Goal: Information Seeking & Learning: Compare options

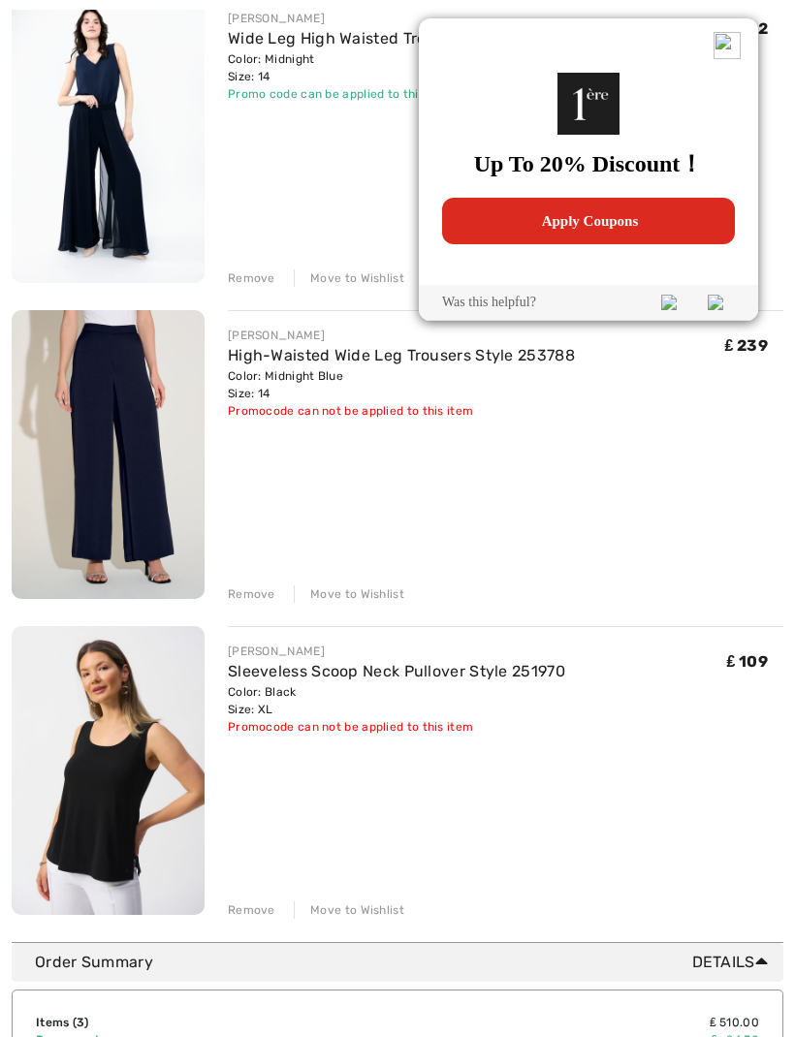
scroll to position [297, 0]
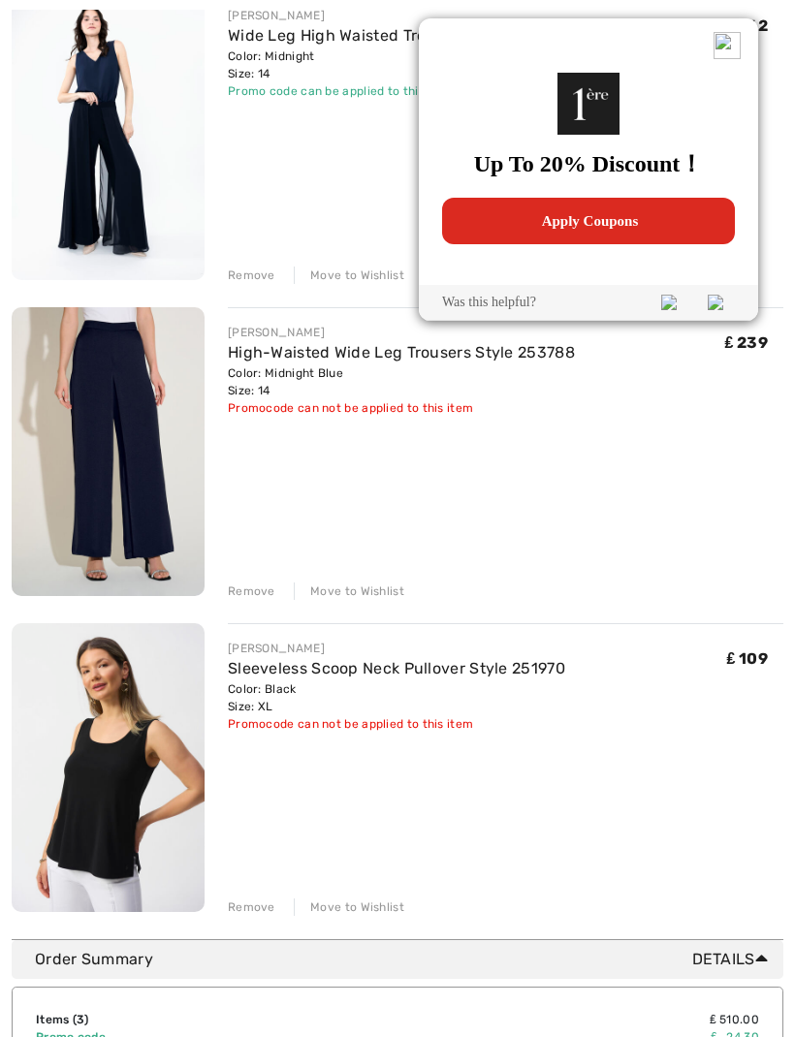
click at [784, 13] on div "You are only ₤ 0.00 away from FREE SHIPPING! Continue Shopping > Congratulation…" at bounding box center [397, 819] width 795 height 1965
click at [720, 52] on img at bounding box center [726, 45] width 27 height 27
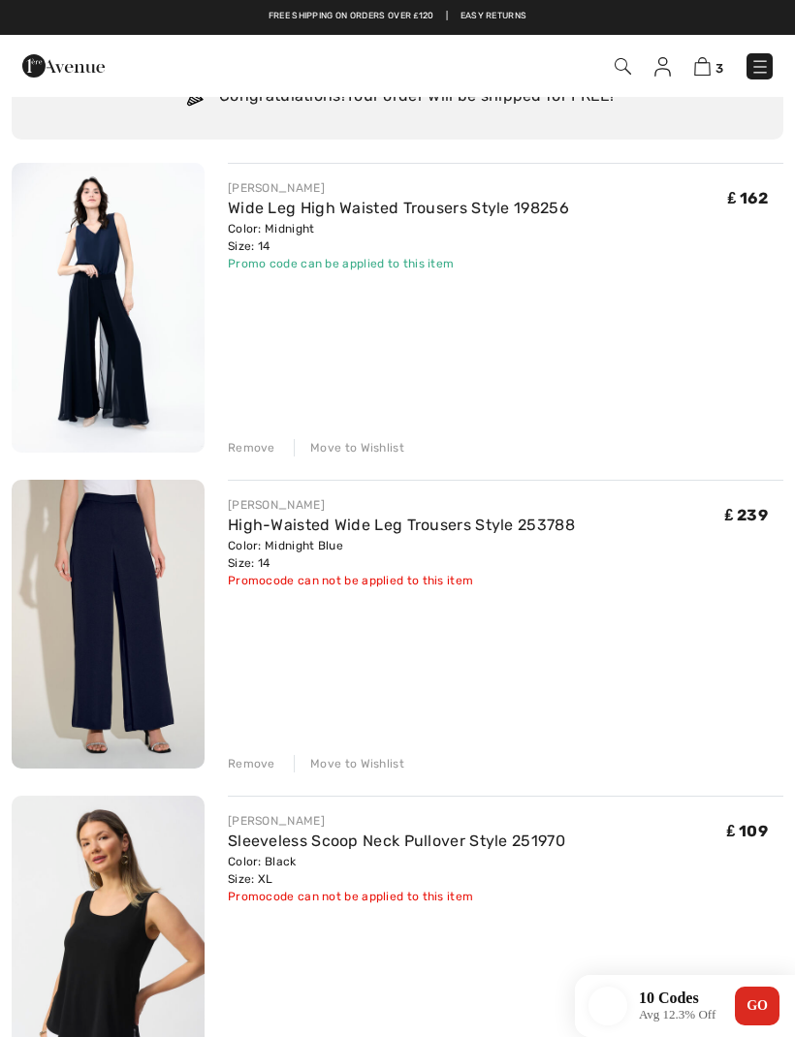
scroll to position [118, 0]
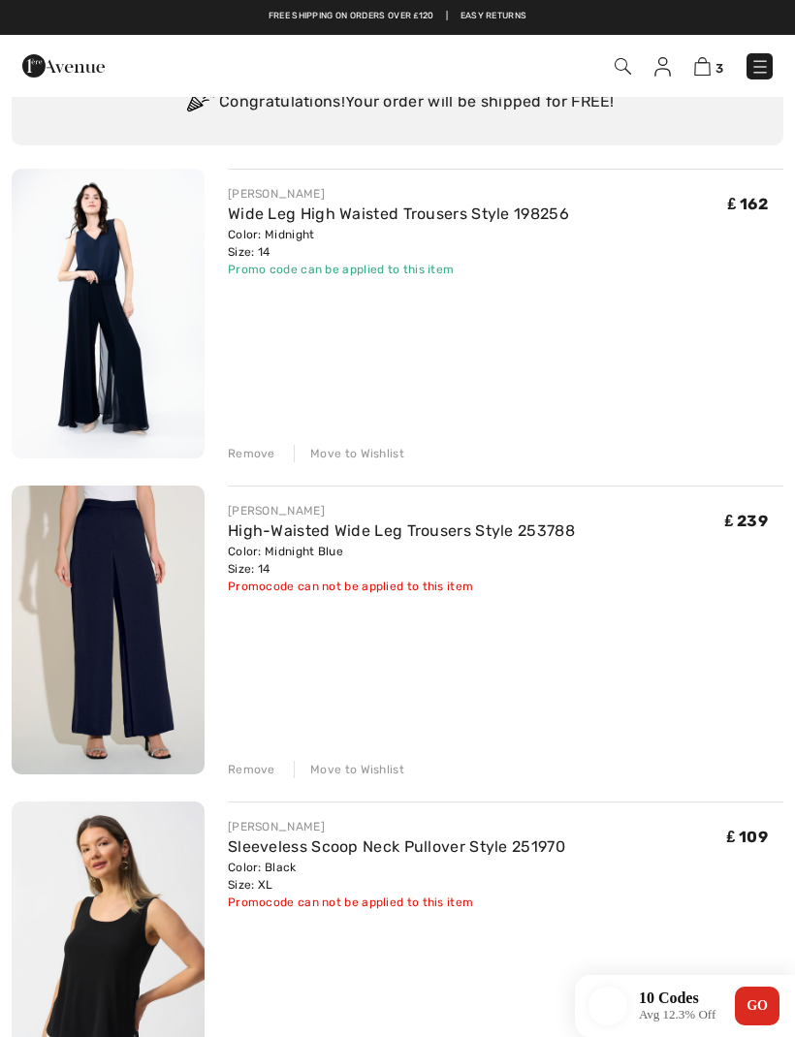
click at [180, 650] on img at bounding box center [108, 631] width 193 height 290
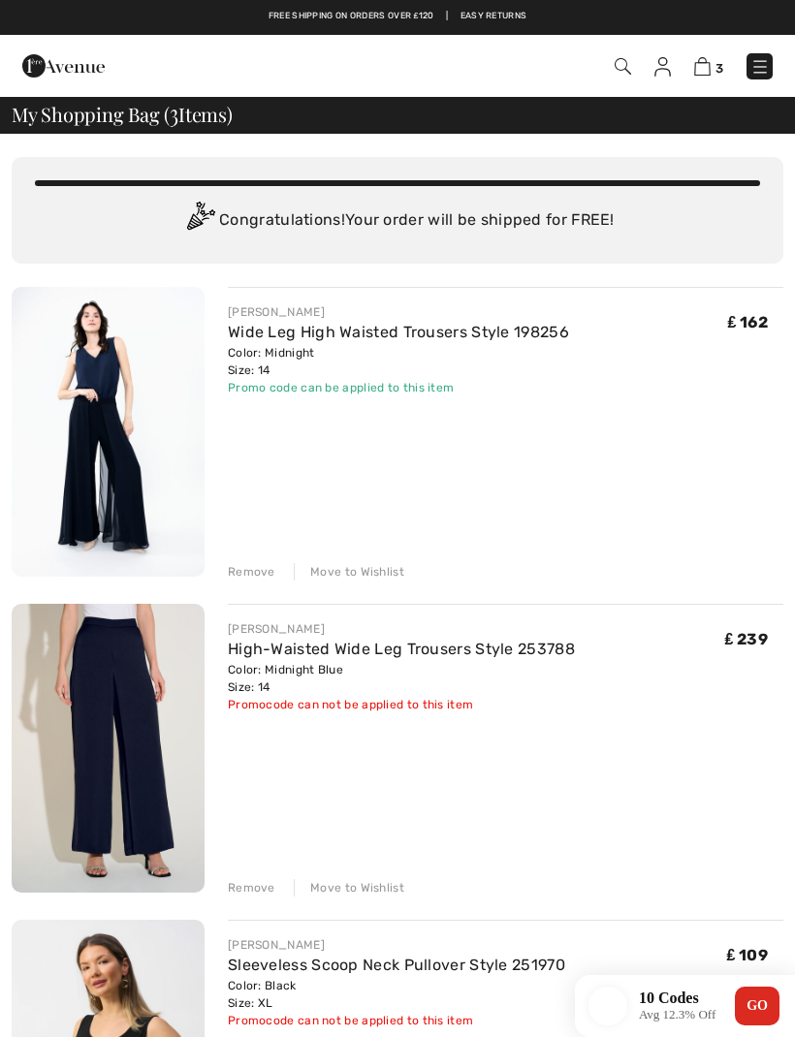
click at [769, 62] on img at bounding box center [759, 66] width 19 height 19
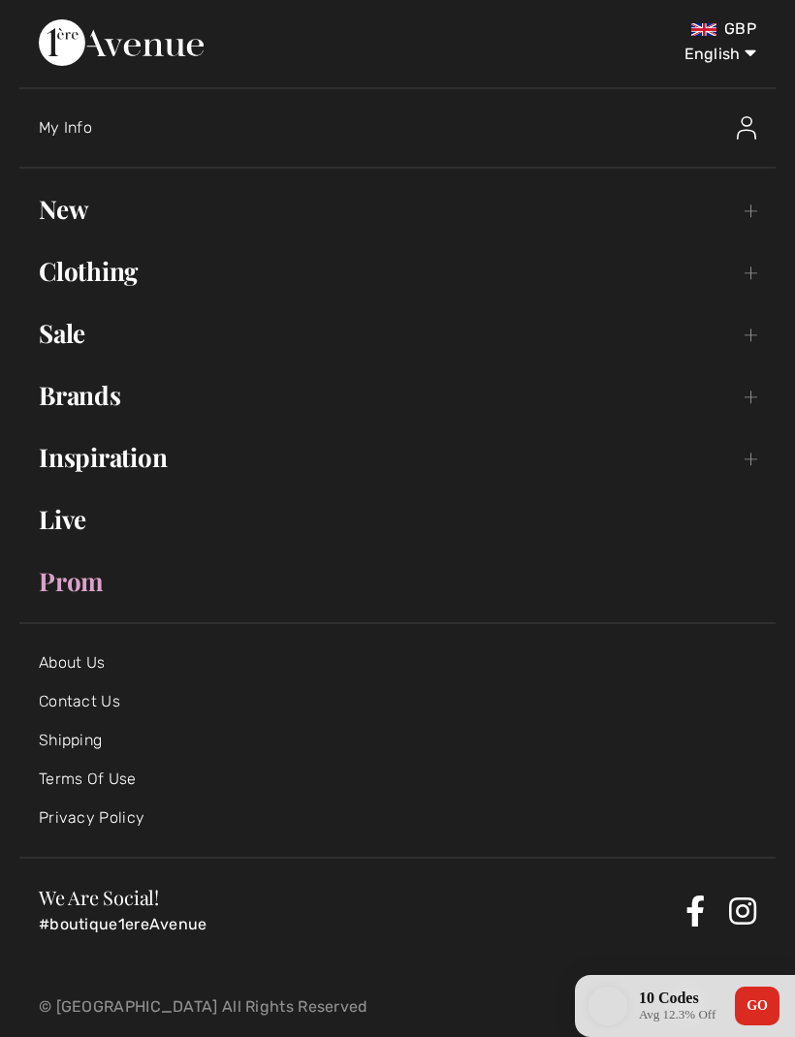
click at [553, 154] on div "My Info" at bounding box center [407, 128] width 737 height 62
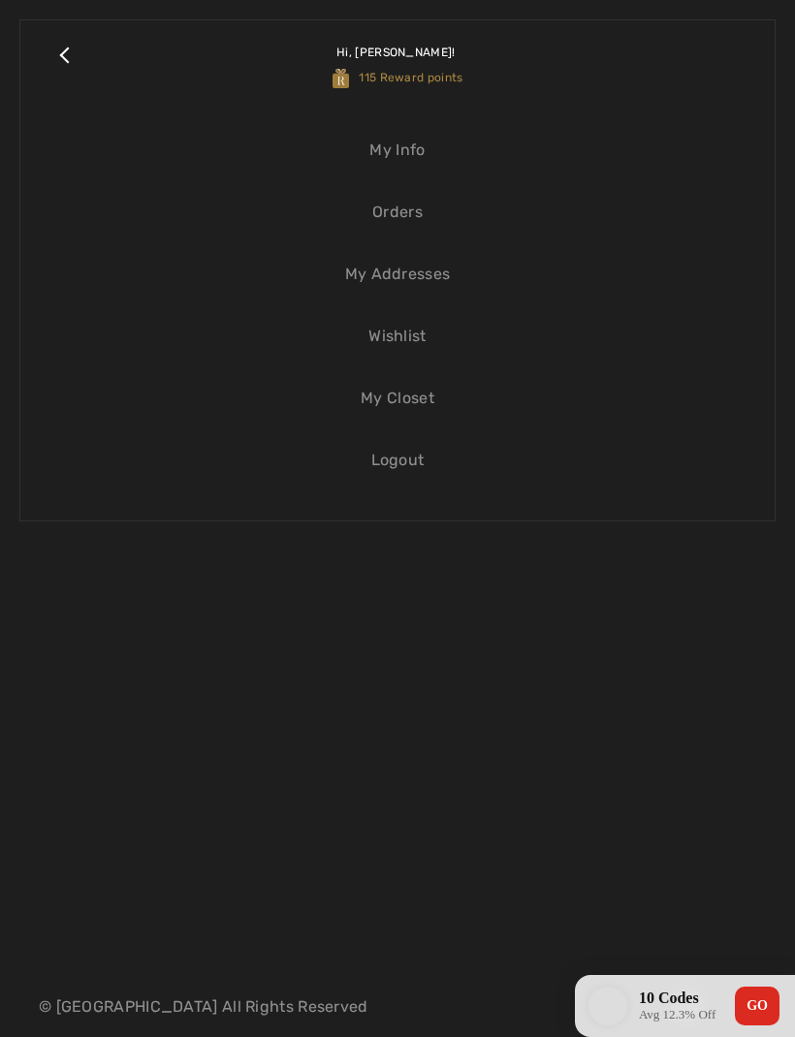
click at [427, 223] on link "Orders" at bounding box center [397, 212] width 715 height 43
click at [418, 210] on link "Orders" at bounding box center [397, 212] width 715 height 43
click at [410, 208] on link "Orders" at bounding box center [397, 212] width 715 height 43
click at [407, 218] on link "Orders" at bounding box center [397, 212] width 715 height 43
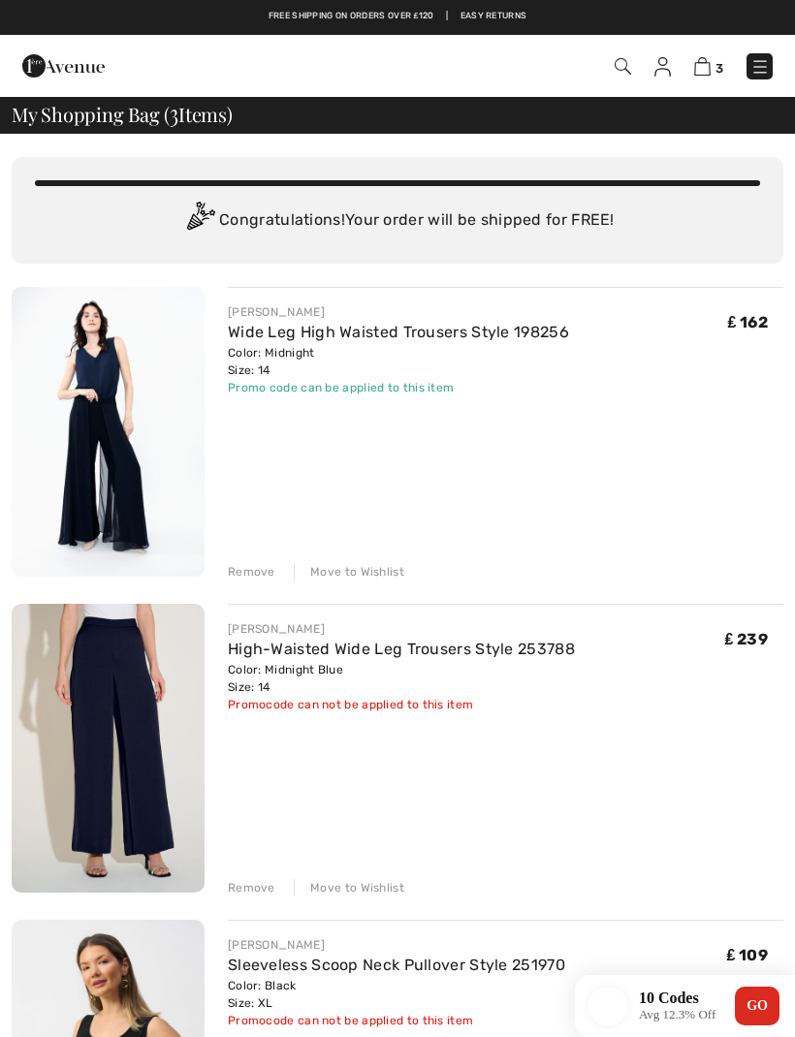
click at [157, 412] on img at bounding box center [108, 432] width 193 height 290
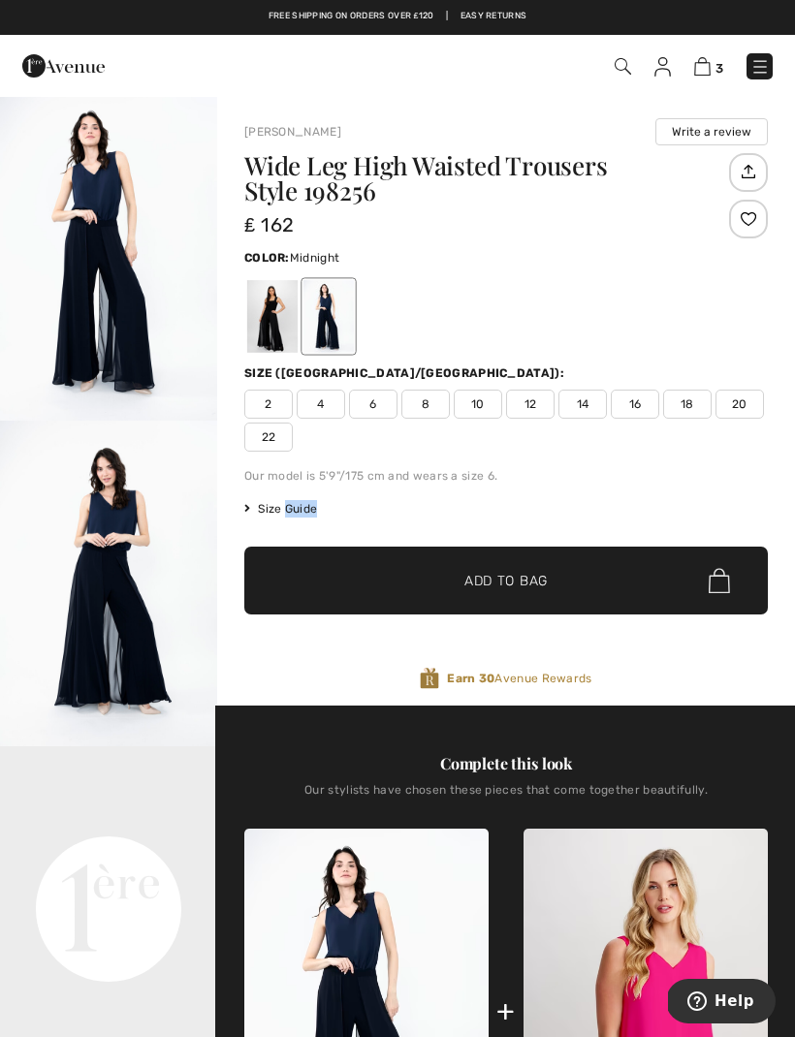
click at [710, 304] on div at bounding box center [505, 316] width 523 height 80
click at [759, 67] on img at bounding box center [759, 66] width 19 height 19
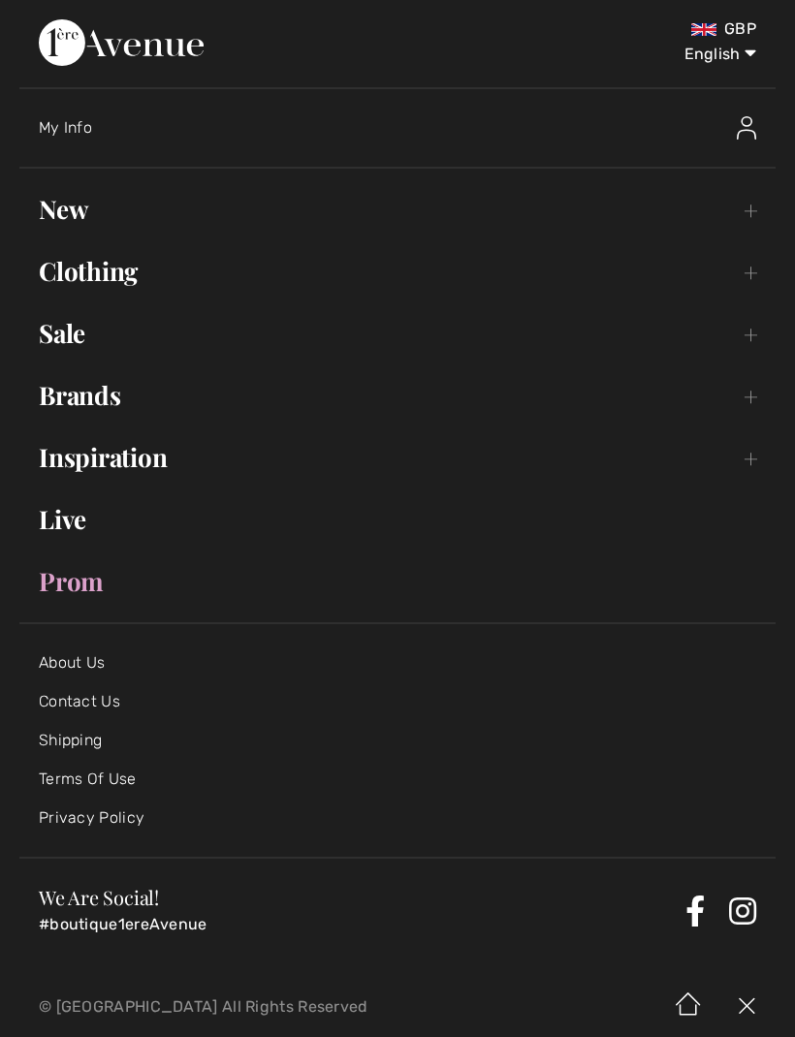
click at [229, 211] on link "New Toggle submenu" at bounding box center [397, 209] width 756 height 43
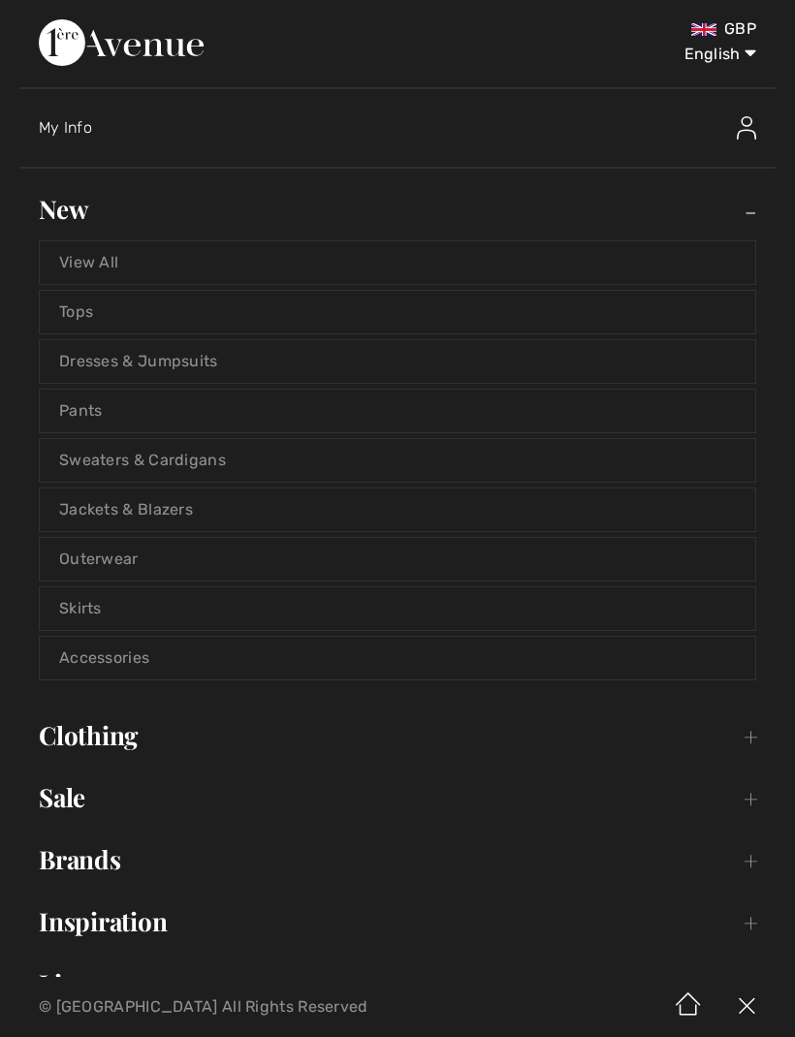
click at [247, 310] on link "Tops" at bounding box center [397, 312] width 715 height 43
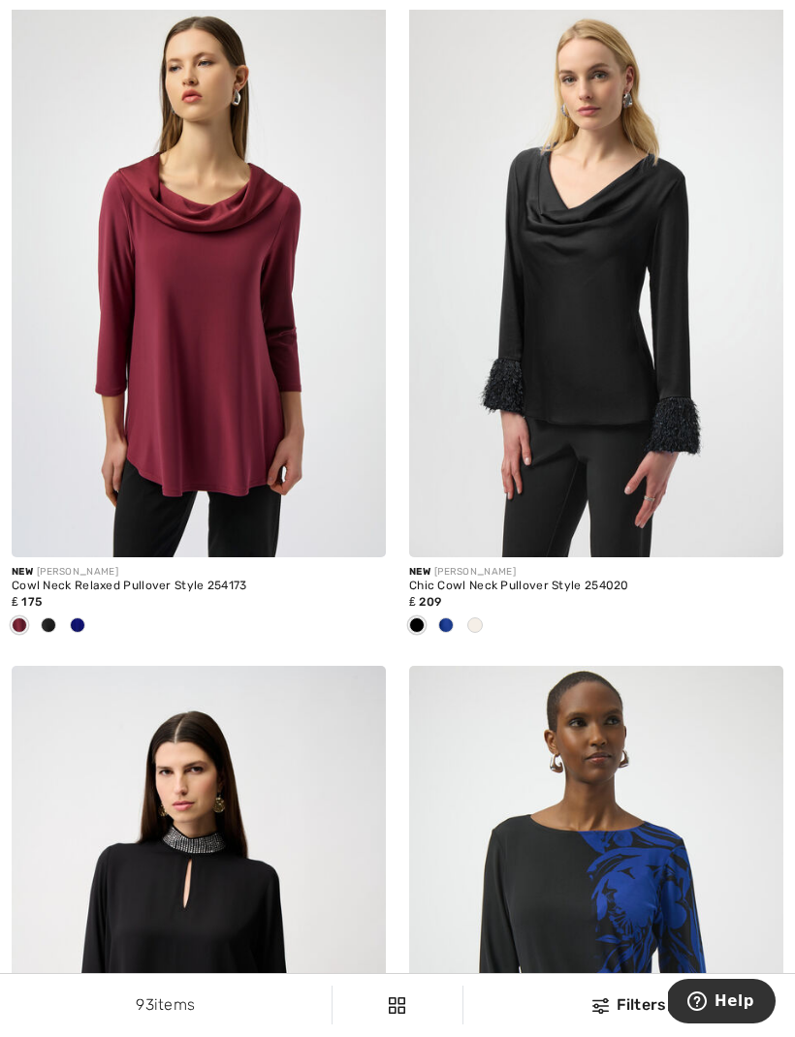
scroll to position [204, 0]
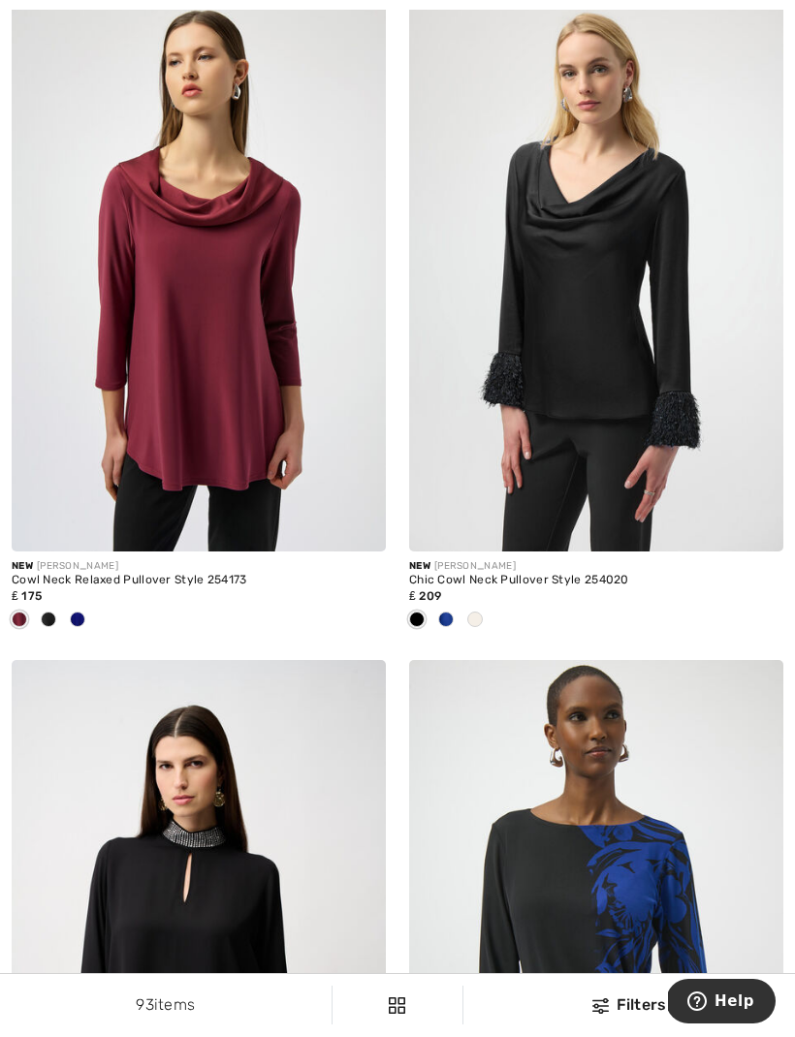
click at [88, 616] on div at bounding box center [77, 621] width 29 height 32
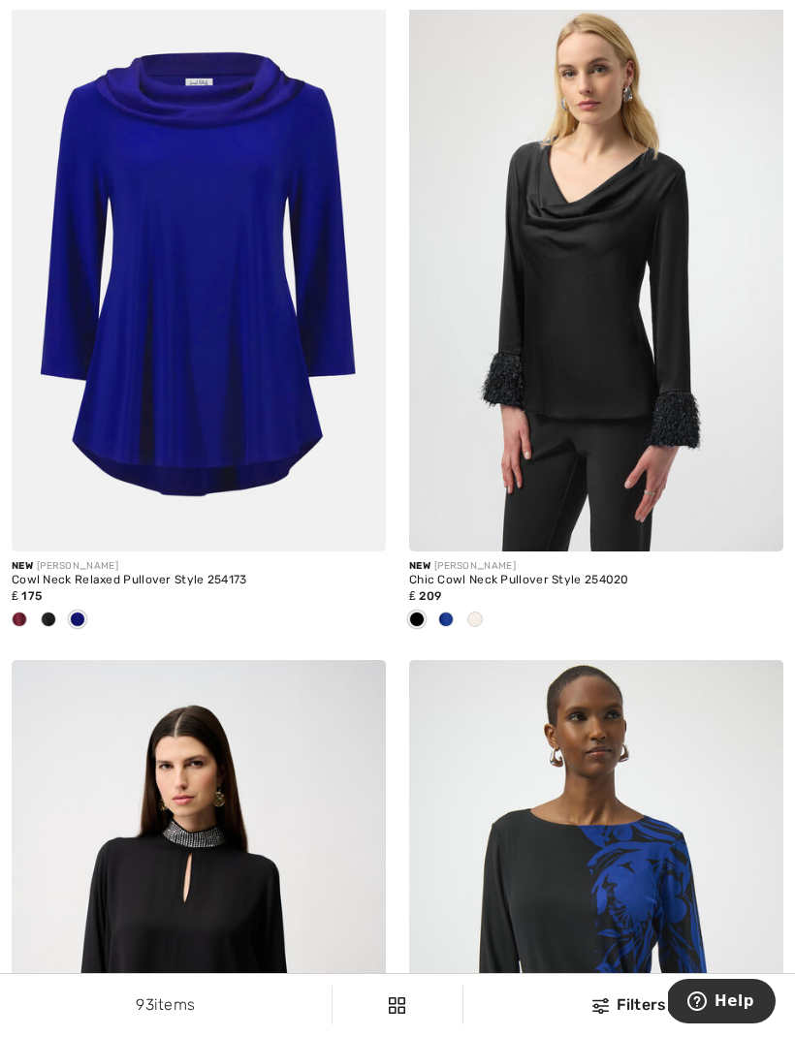
click at [80, 620] on span at bounding box center [78, 620] width 16 height 16
click at [54, 618] on span at bounding box center [49, 620] width 16 height 16
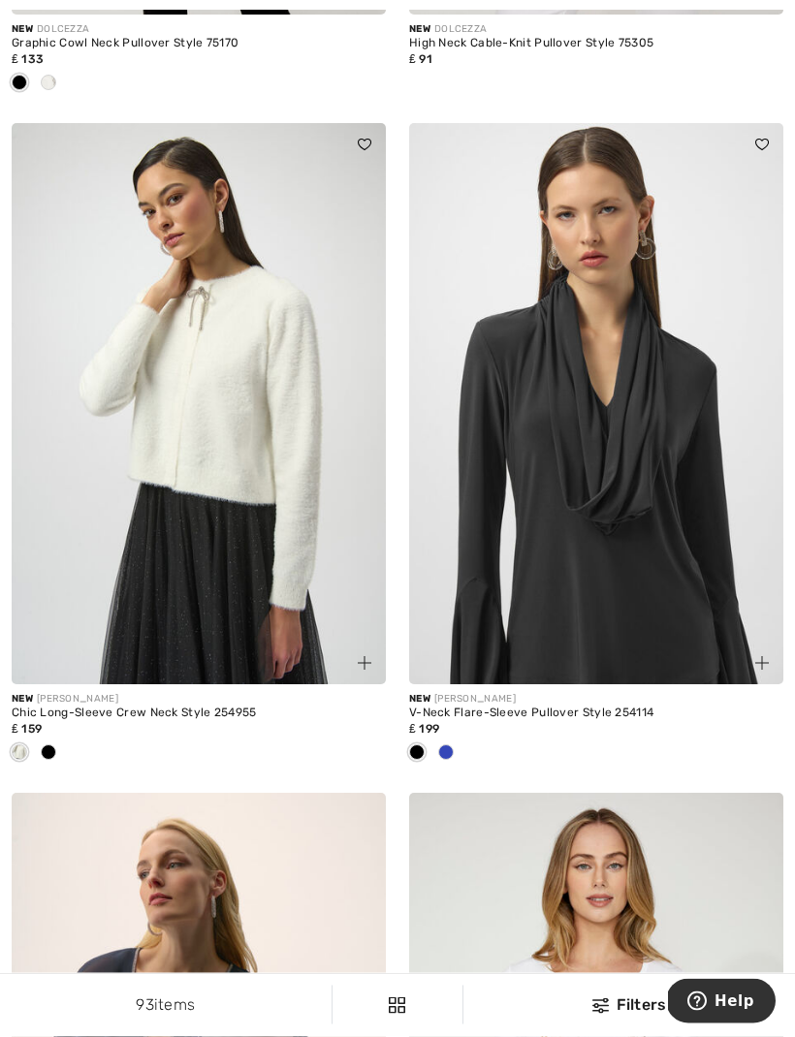
scroll to position [4819, 0]
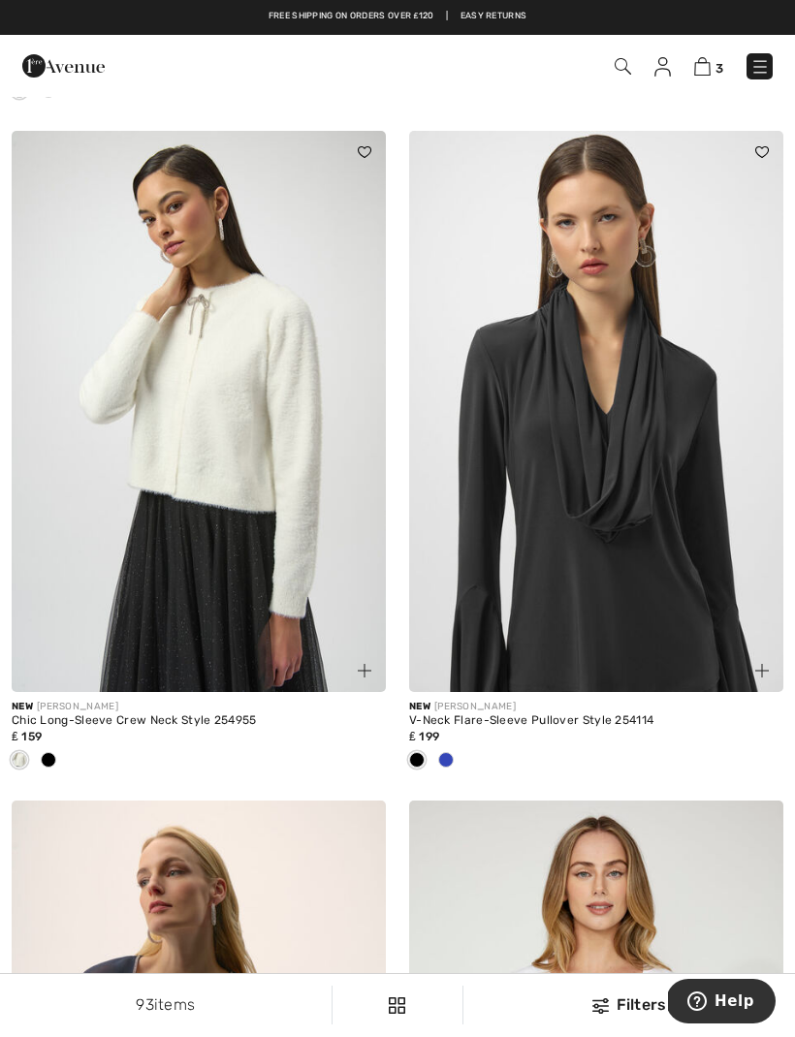
click at [640, 430] on img at bounding box center [596, 411] width 374 height 561
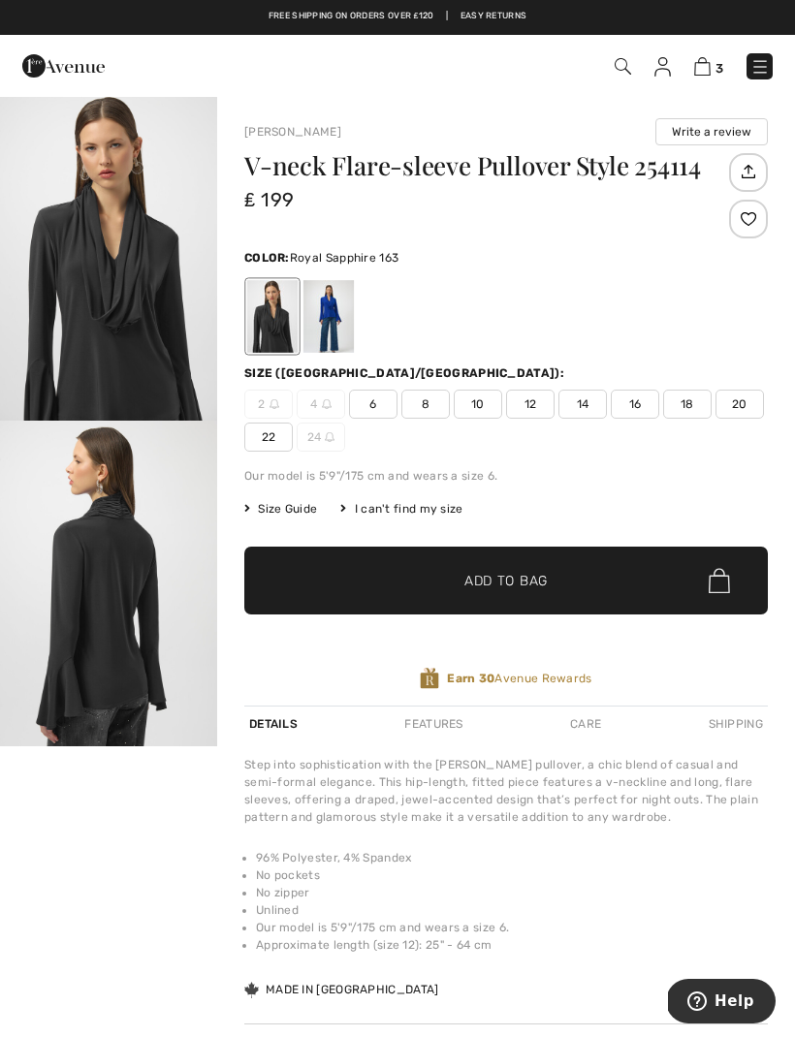
click at [339, 307] on div at bounding box center [328, 316] width 50 height 73
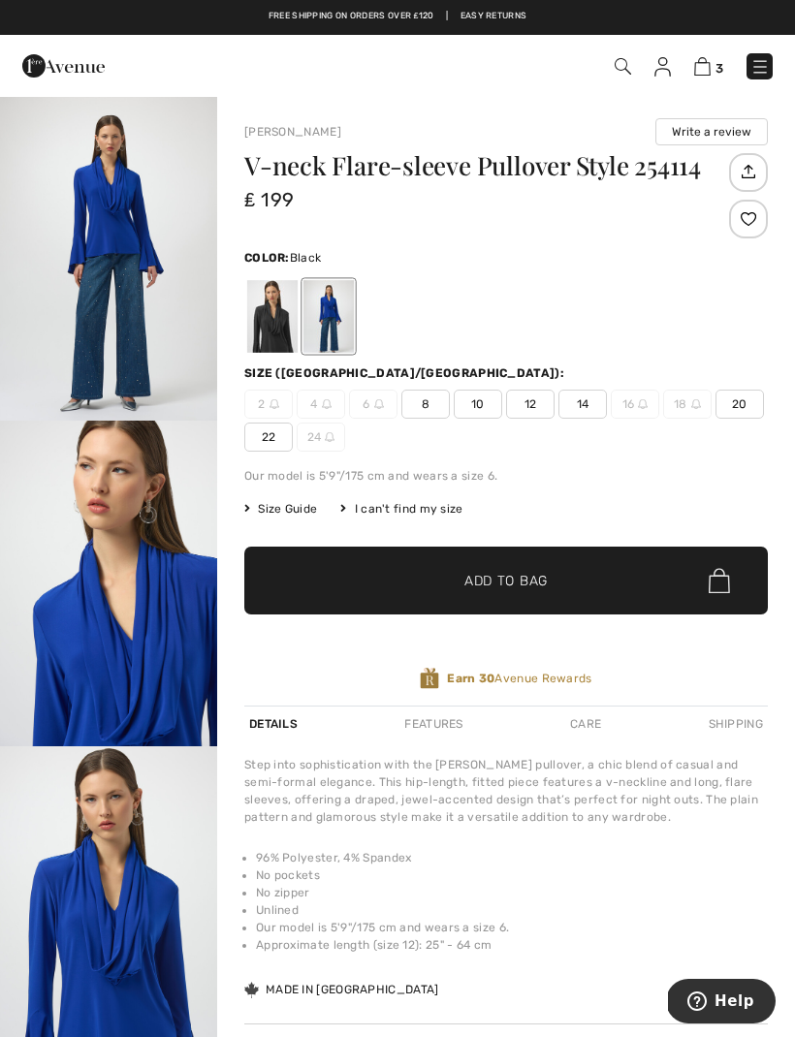
click at [285, 323] on div at bounding box center [272, 316] width 50 height 73
click at [276, 313] on div at bounding box center [272, 316] width 50 height 73
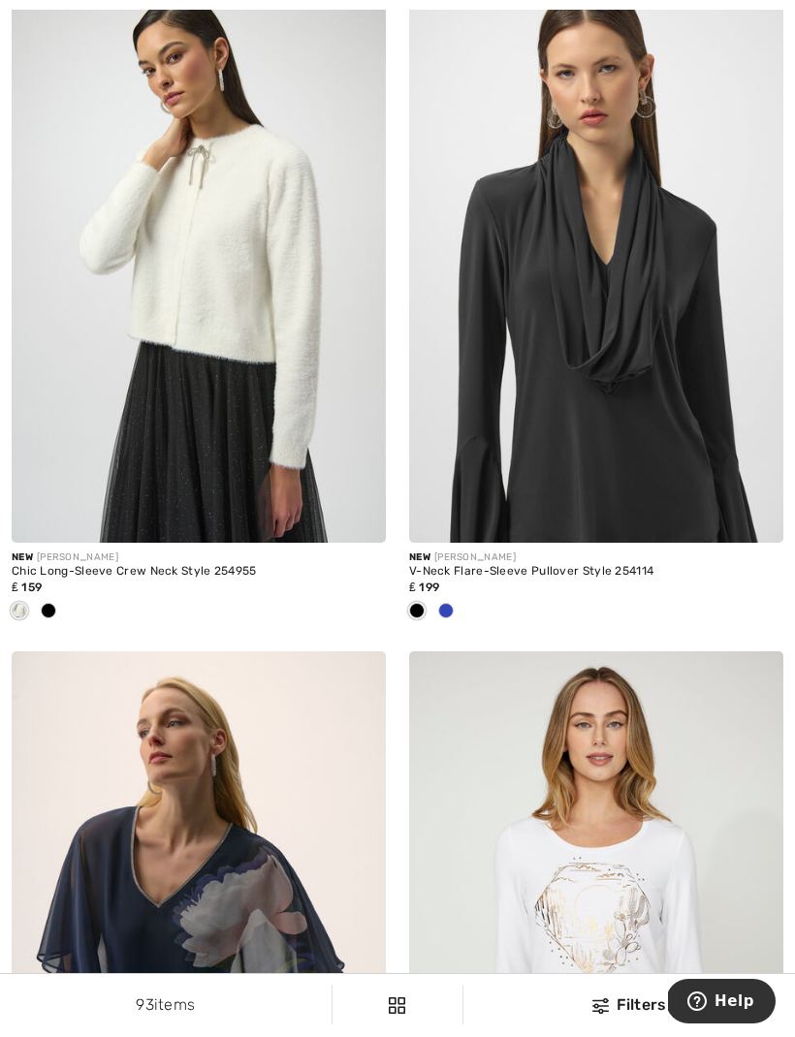
click at [609, 311] on img at bounding box center [596, 262] width 374 height 561
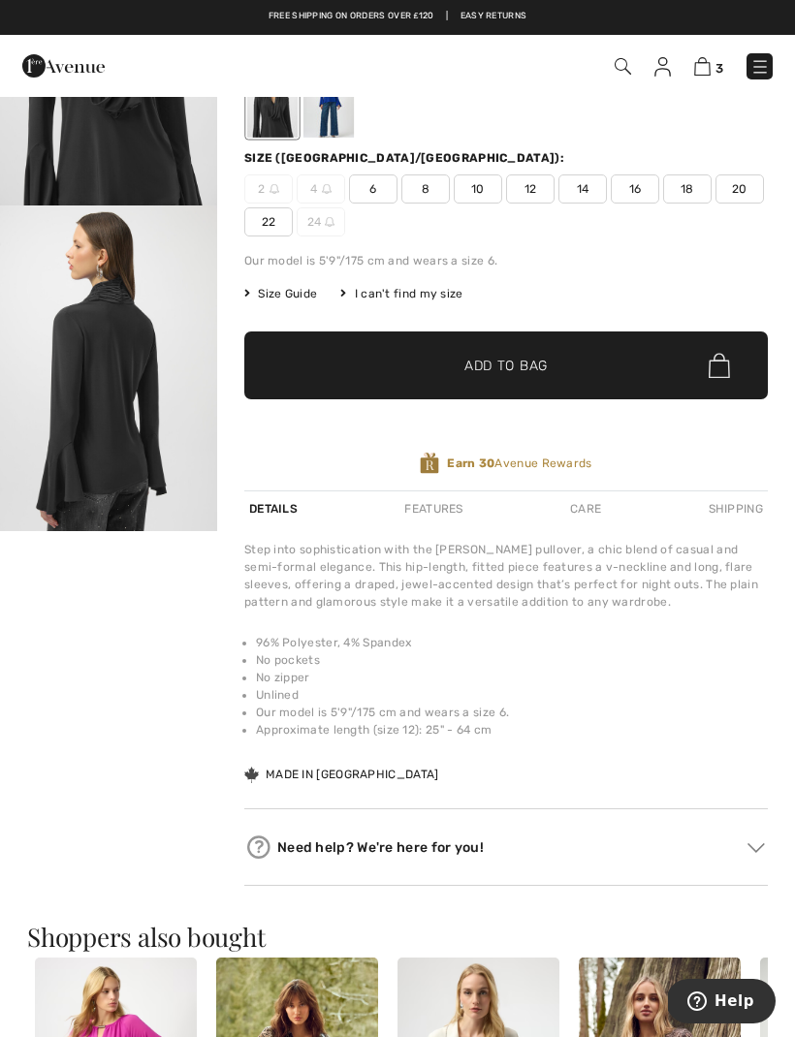
scroll to position [38, 0]
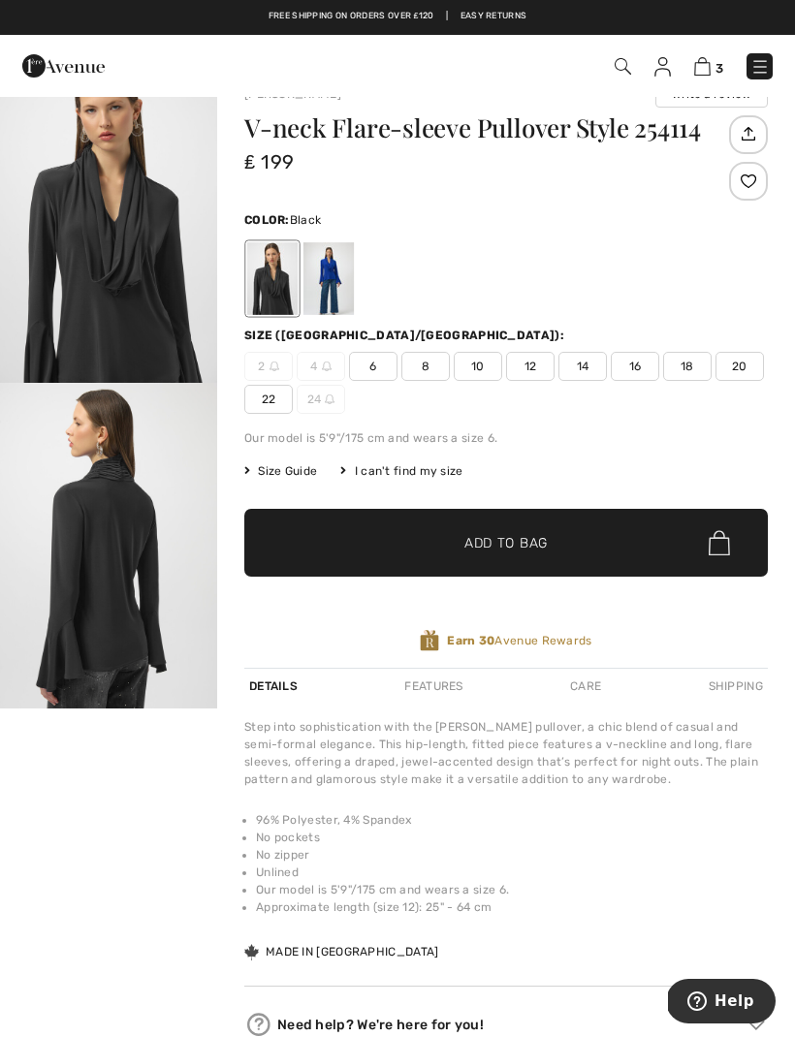
click at [151, 550] on img "2 / 2" at bounding box center [108, 546] width 217 height 326
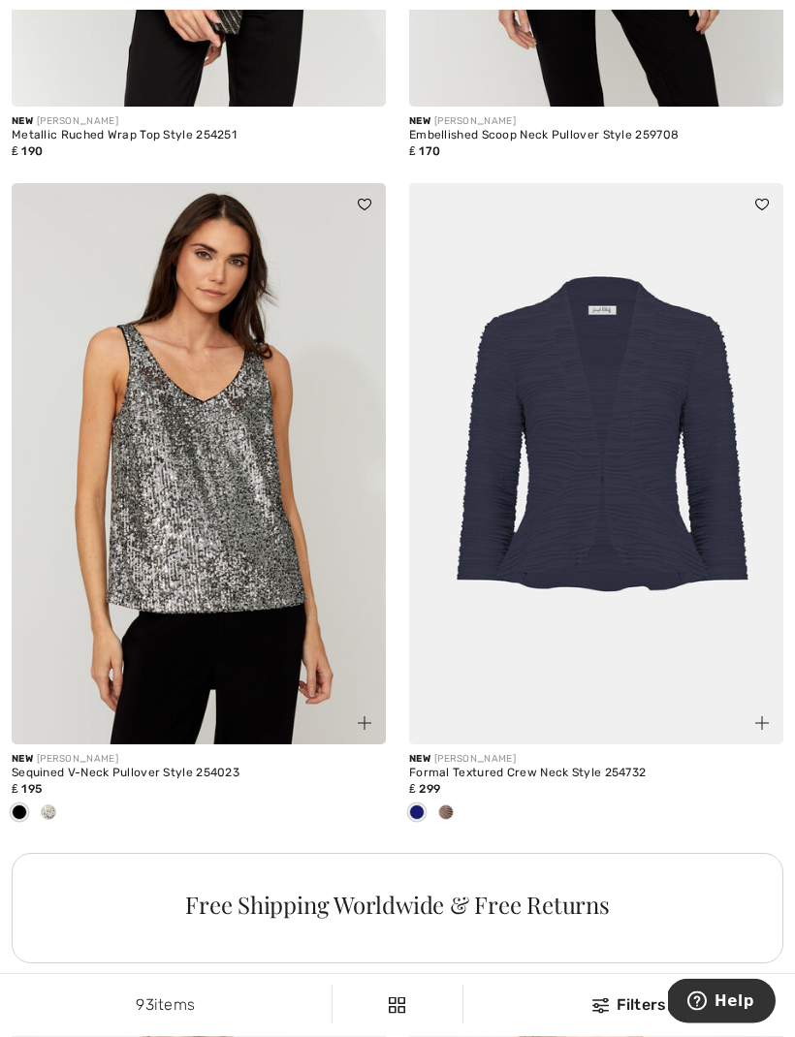
scroll to position [7382, 0]
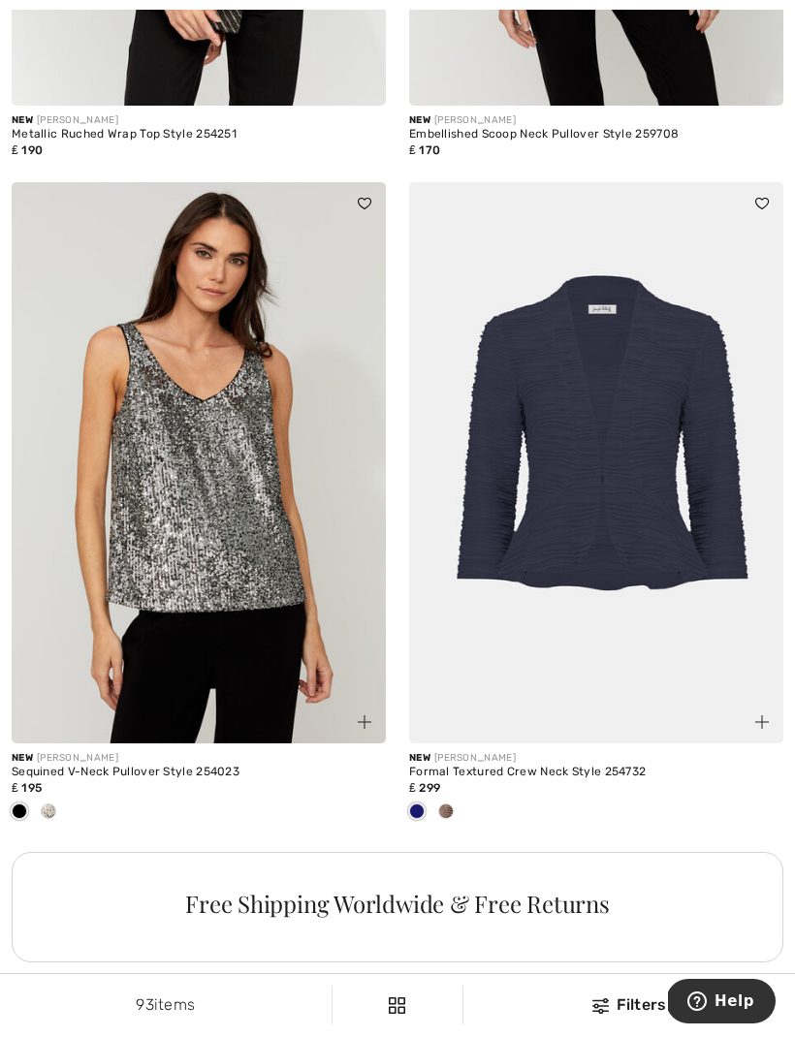
click at [248, 518] on img at bounding box center [199, 462] width 374 height 561
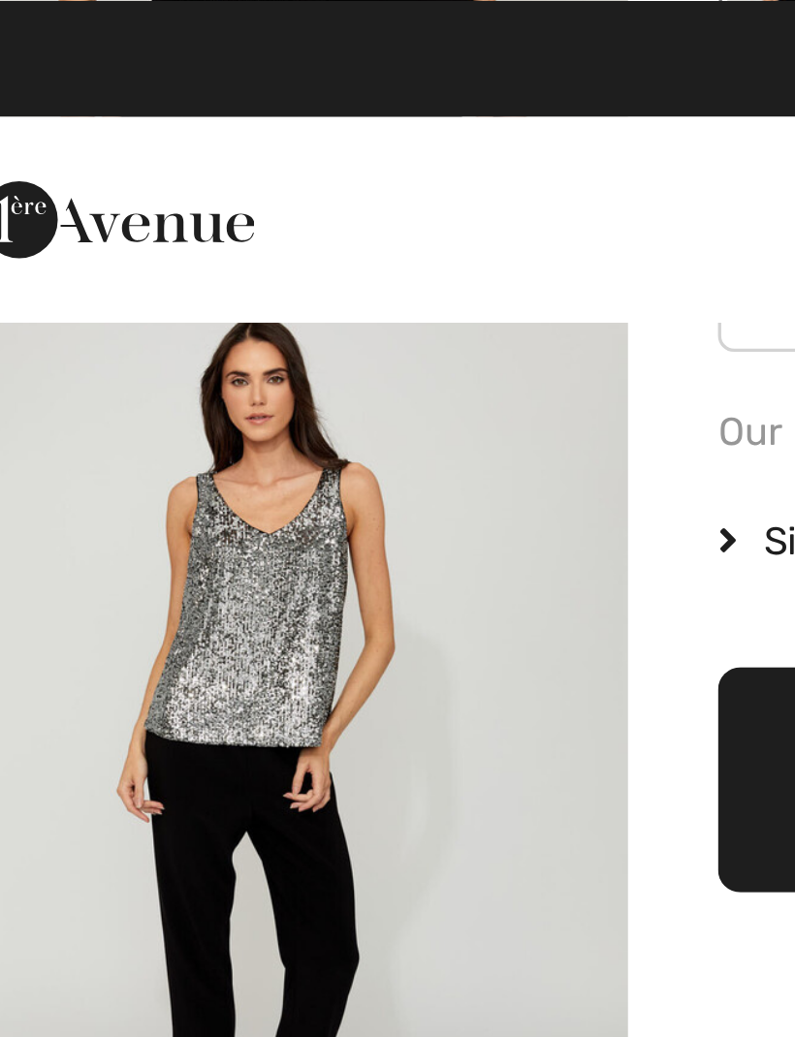
scroll to position [345, 0]
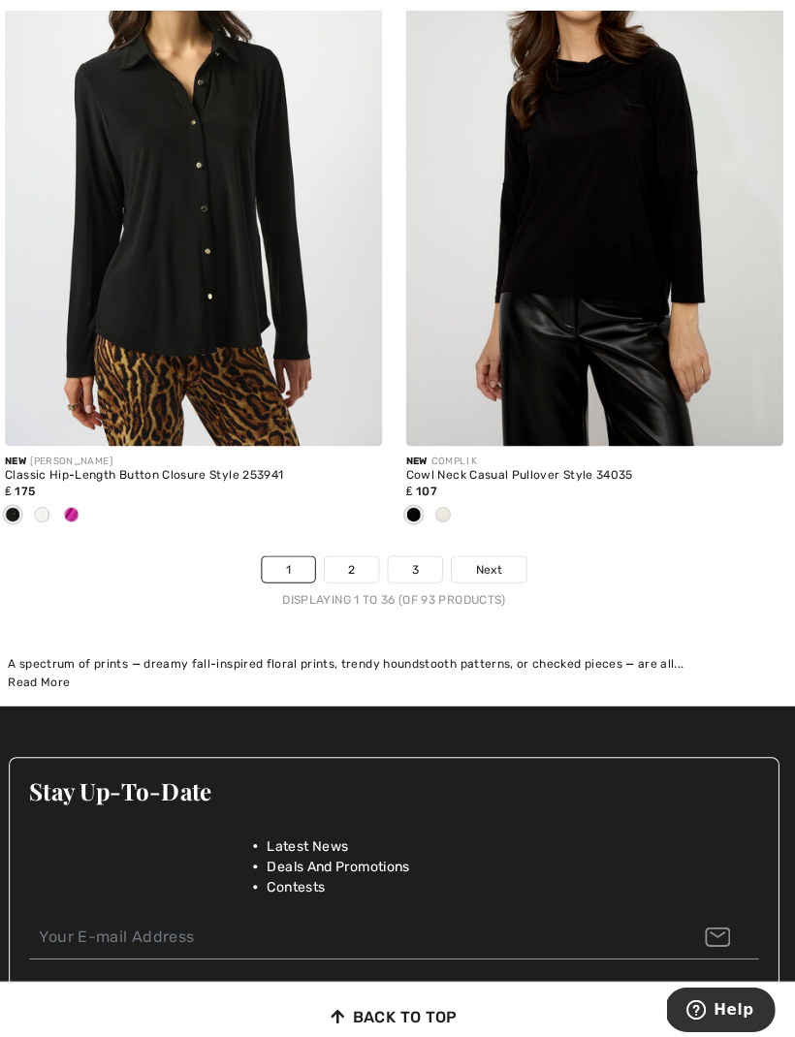
scroll to position [11769, 0]
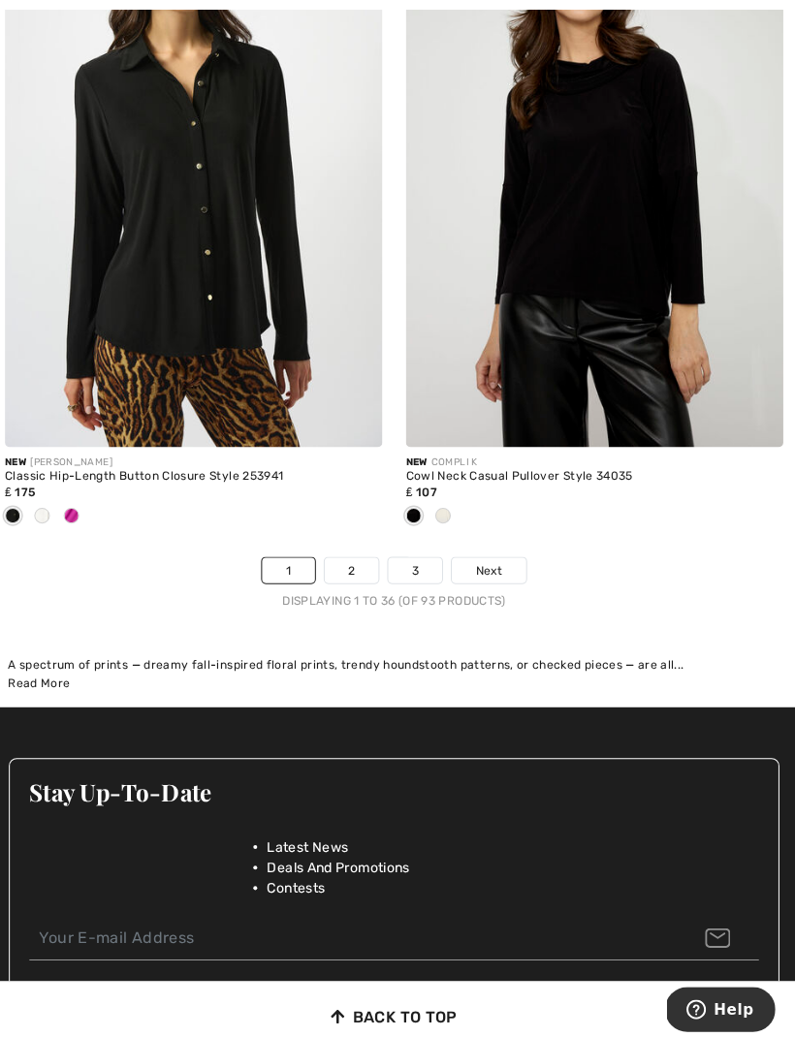
click at [360, 553] on link "2" at bounding box center [355, 565] width 53 height 25
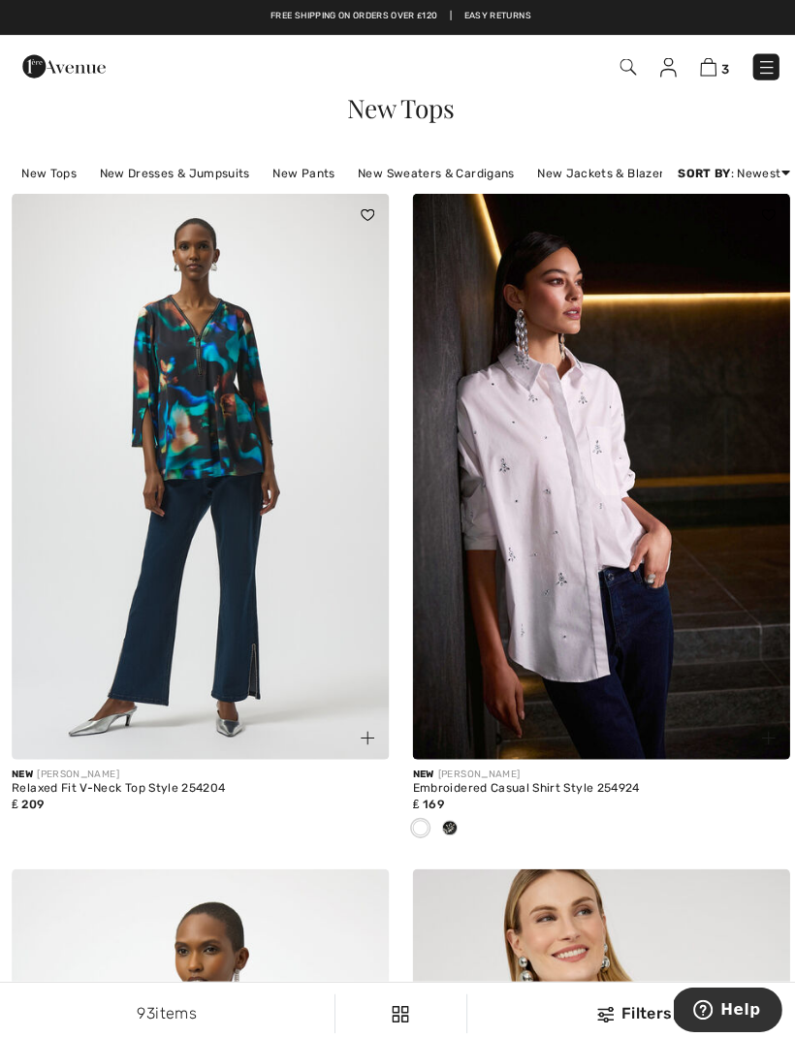
click at [265, 437] on img at bounding box center [199, 472] width 374 height 561
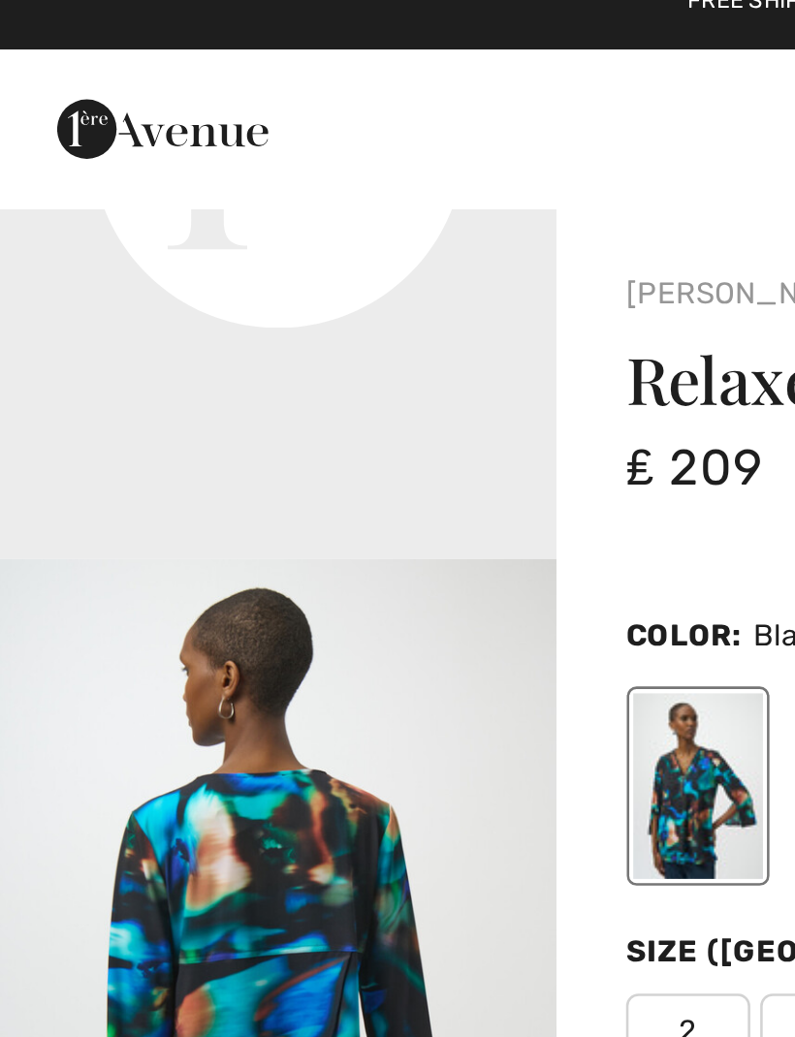
scroll to position [802, 0]
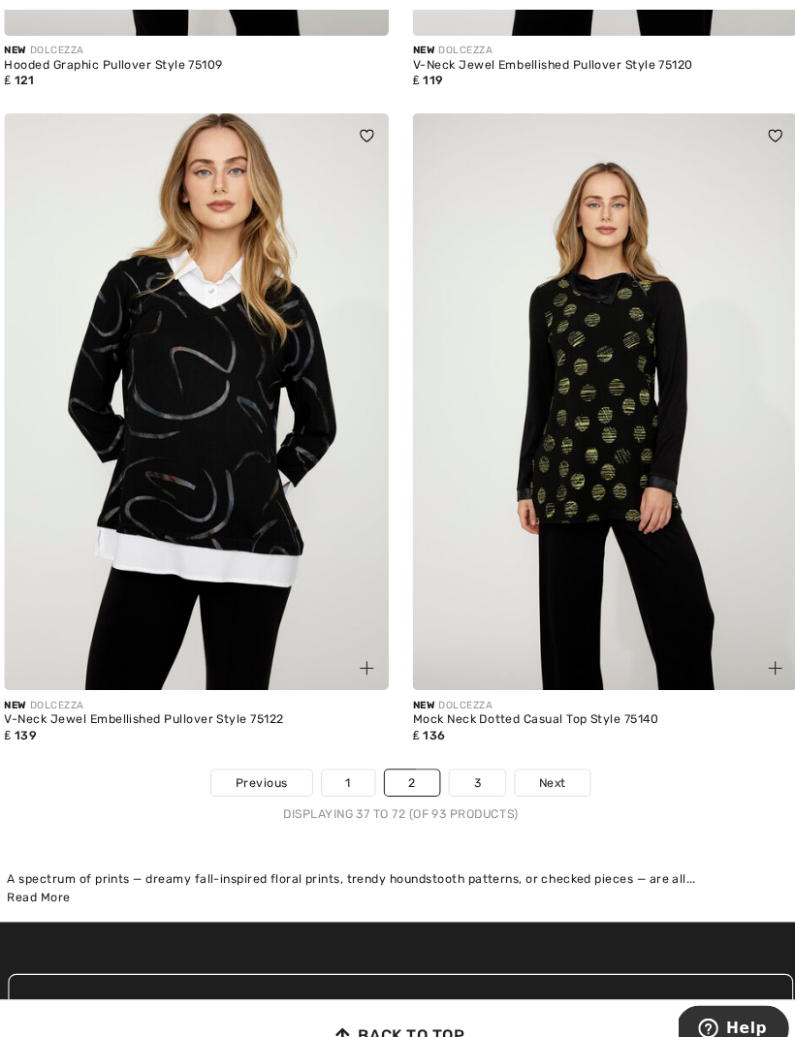
scroll to position [11283, 0]
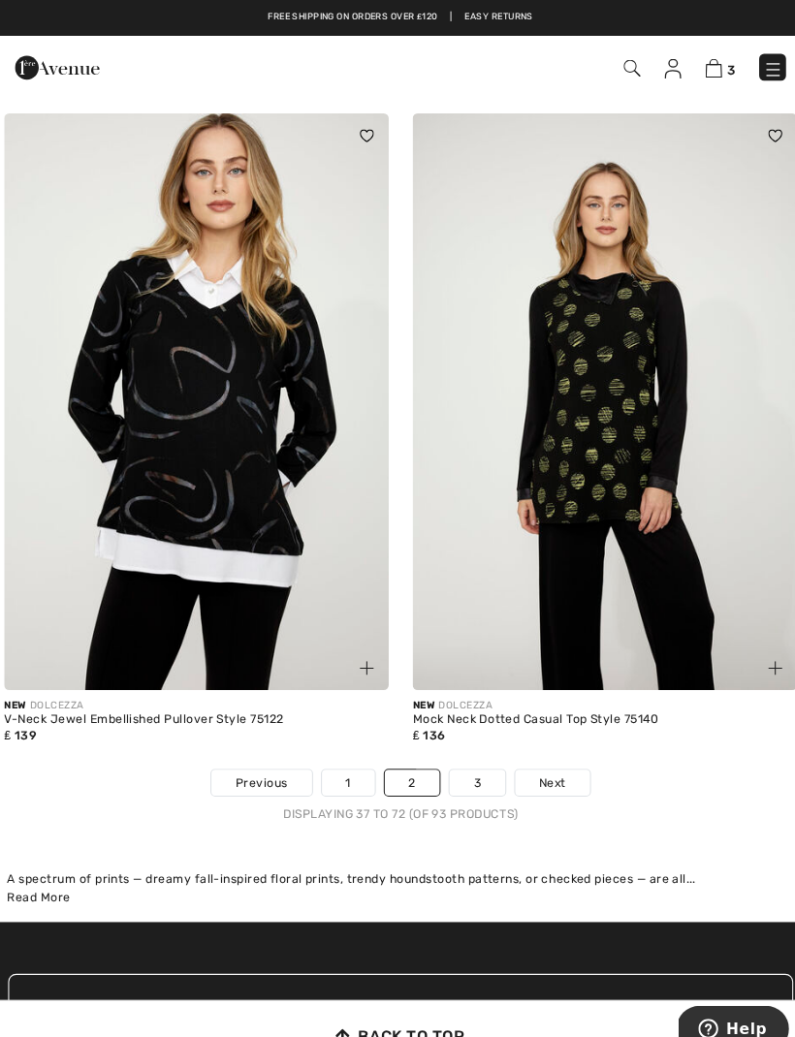
click at [475, 749] on link "3" at bounding box center [471, 761] width 53 height 25
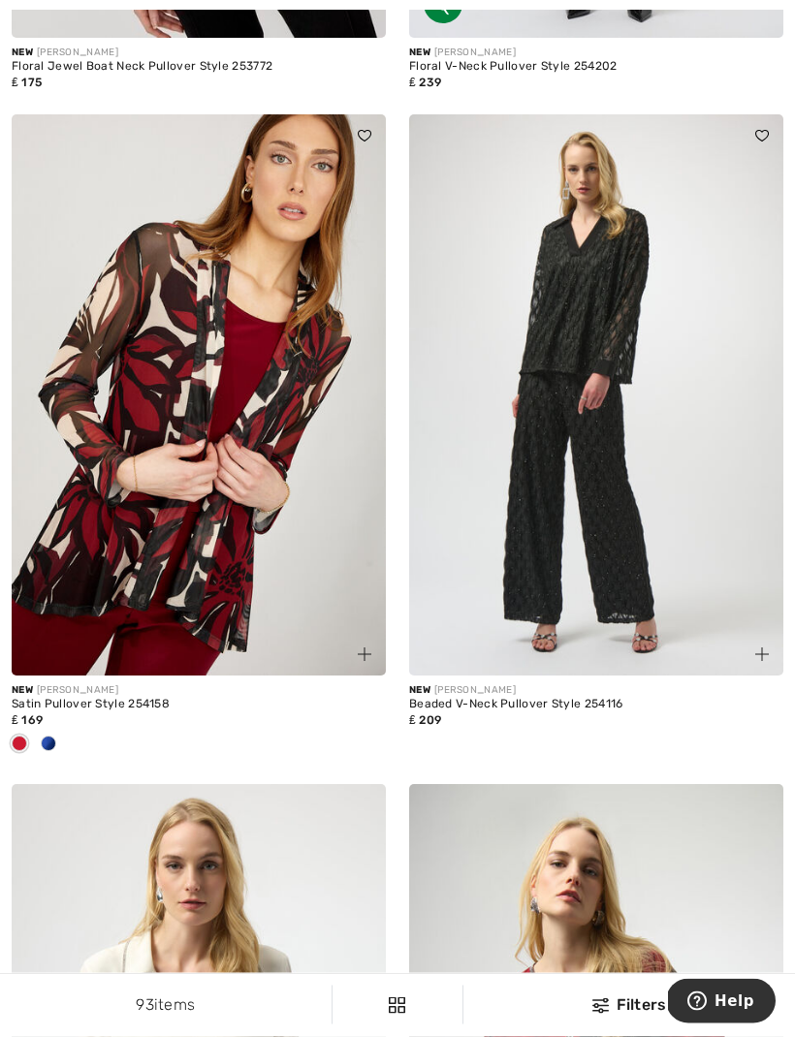
scroll to position [5312, 0]
click at [646, 453] on img at bounding box center [596, 394] width 374 height 561
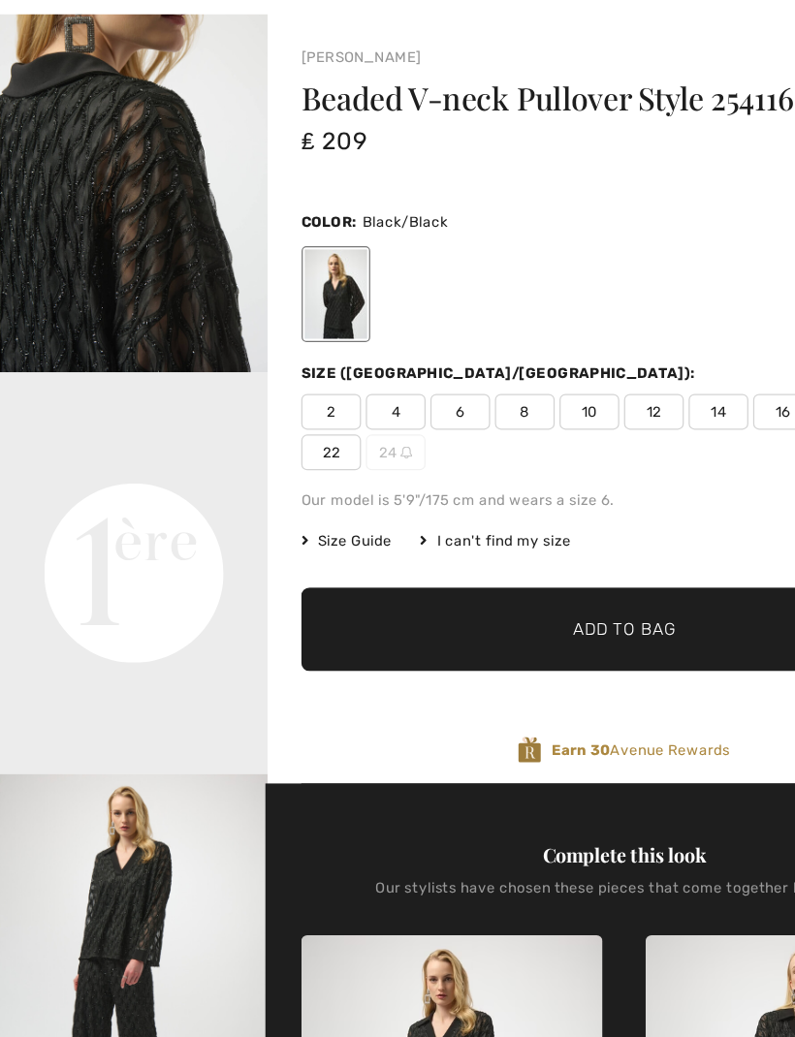
scroll to position [426, 0]
